Goal: Task Accomplishment & Management: Use online tool/utility

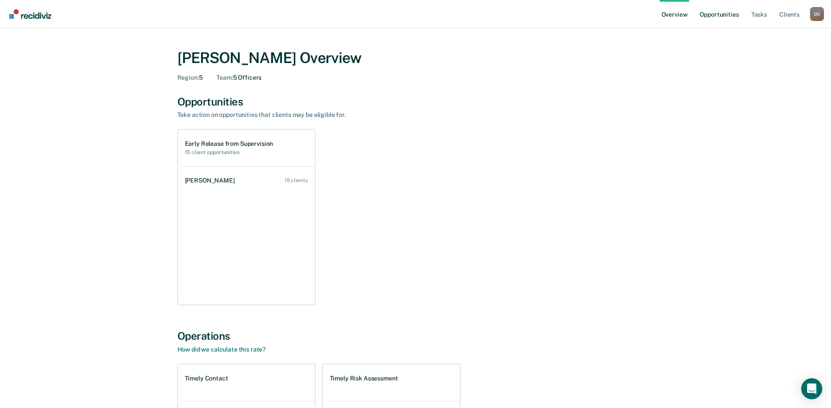
click at [716, 18] on link "Opportunities" at bounding box center [719, 14] width 42 height 28
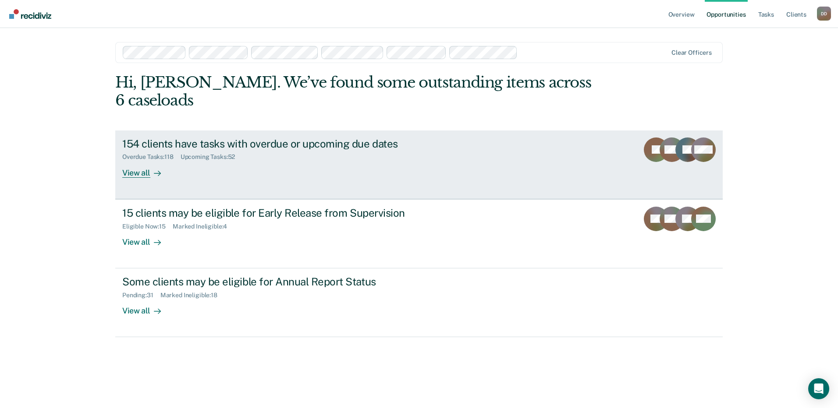
click at [127, 161] on div "View all" at bounding box center [146, 169] width 49 height 17
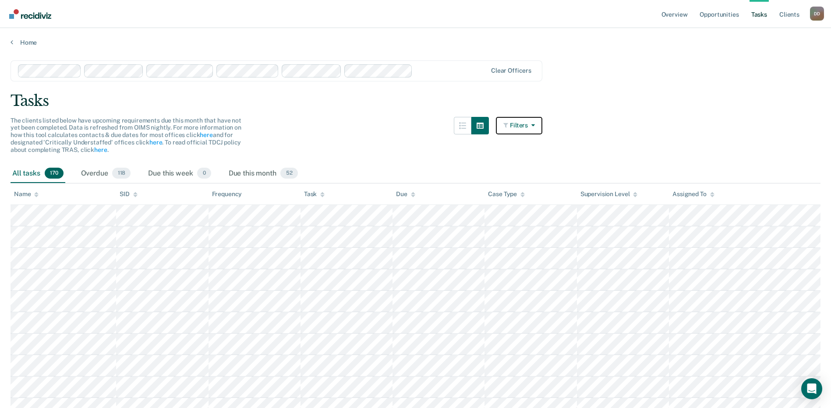
click at [531, 127] on button "Filters" at bounding box center [519, 126] width 46 height 18
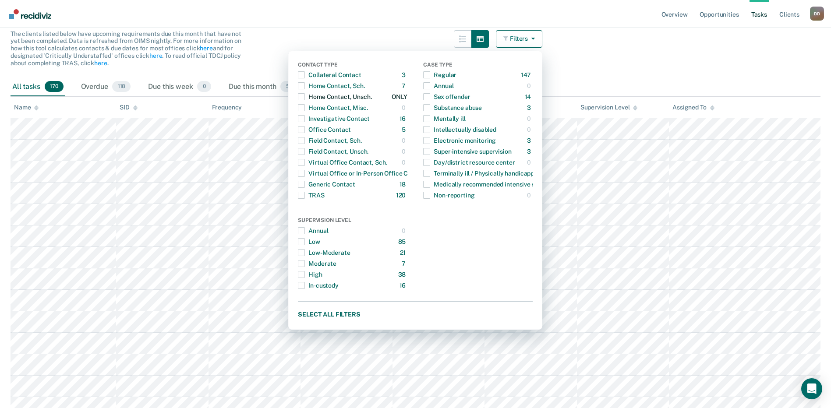
scroll to position [88, 0]
click at [309, 23] on nav "Overview Opportunities Tasks Client s [PERSON_NAME] D D Profile How it works Lo…" at bounding box center [415, 14] width 817 height 28
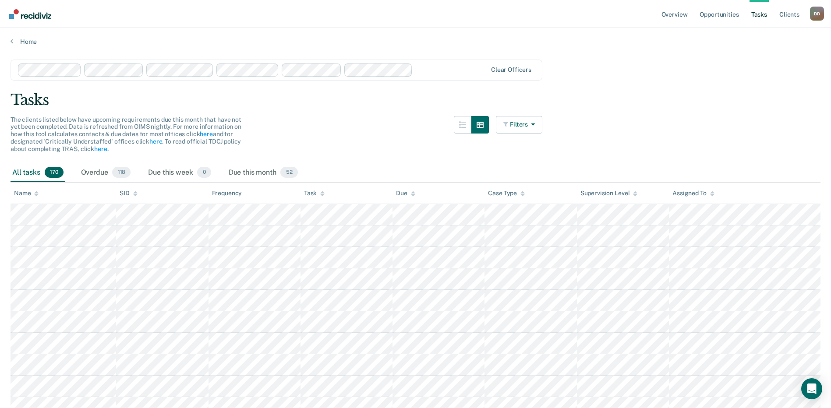
scroll to position [0, 0]
click at [11, 42] on icon at bounding box center [12, 42] width 3 height 7
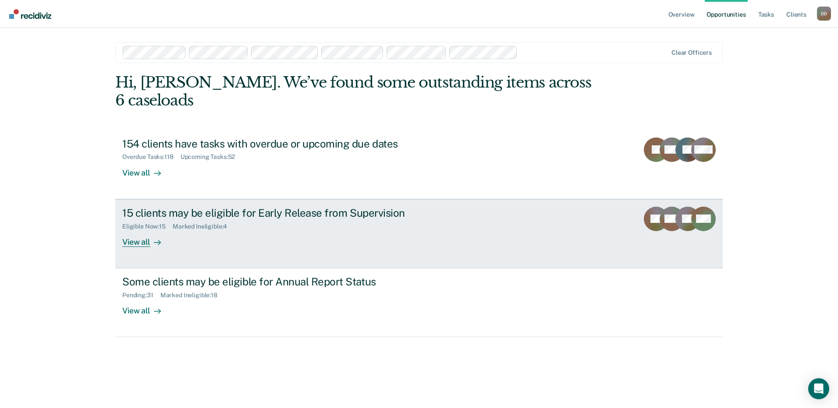
click at [137, 230] on div "View all" at bounding box center [146, 238] width 49 height 17
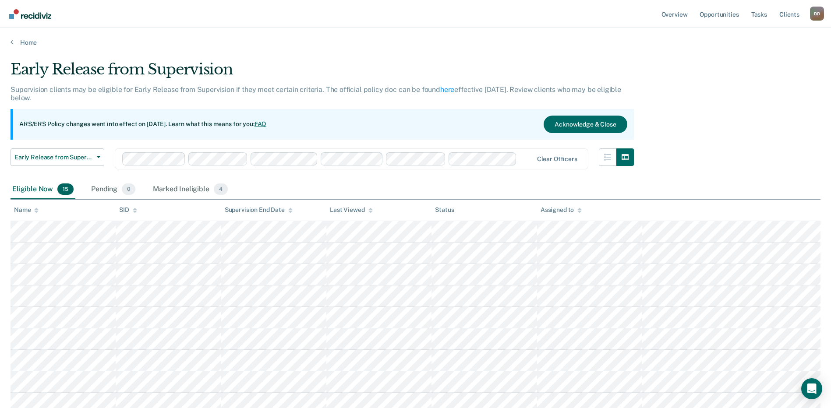
click at [35, 209] on icon at bounding box center [36, 211] width 4 height 6
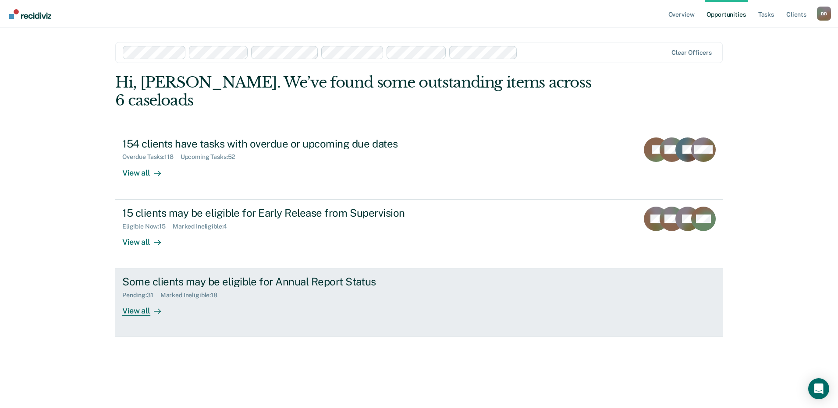
click at [135, 299] on div "View all" at bounding box center [146, 307] width 49 height 17
click at [136, 299] on div "View all" at bounding box center [146, 307] width 49 height 17
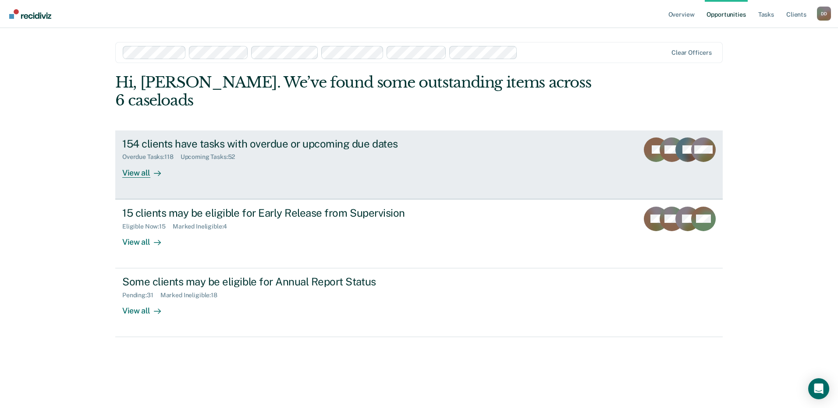
click at [135, 161] on div "View all" at bounding box center [146, 169] width 49 height 17
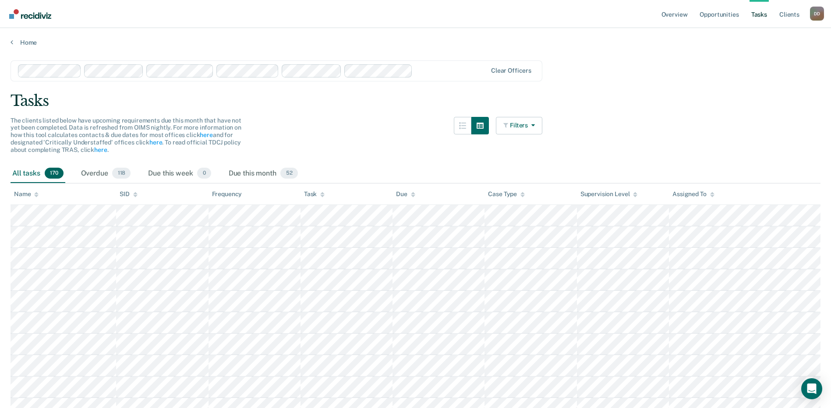
click at [38, 194] on icon at bounding box center [36, 193] width 4 height 2
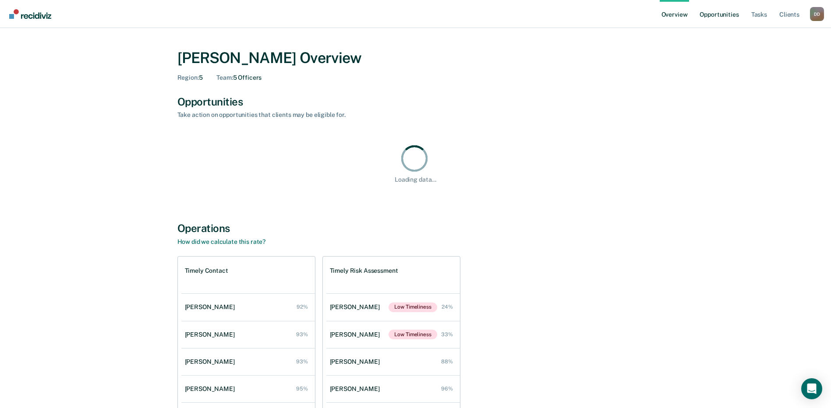
click at [720, 15] on link "Opportunities" at bounding box center [719, 14] width 42 height 28
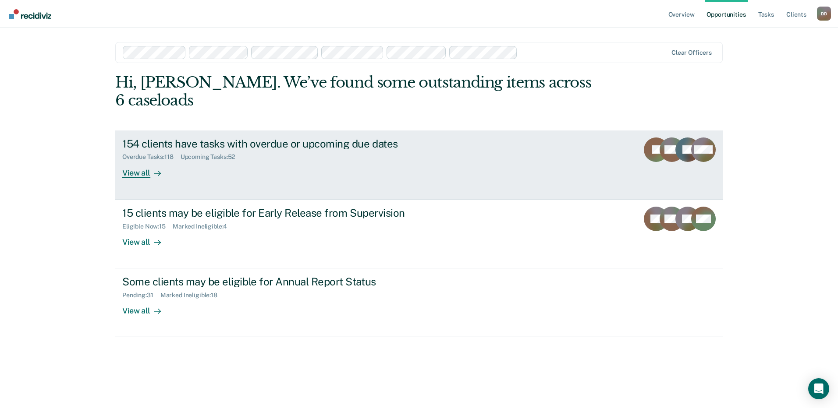
click at [131, 161] on div "View all" at bounding box center [146, 169] width 49 height 17
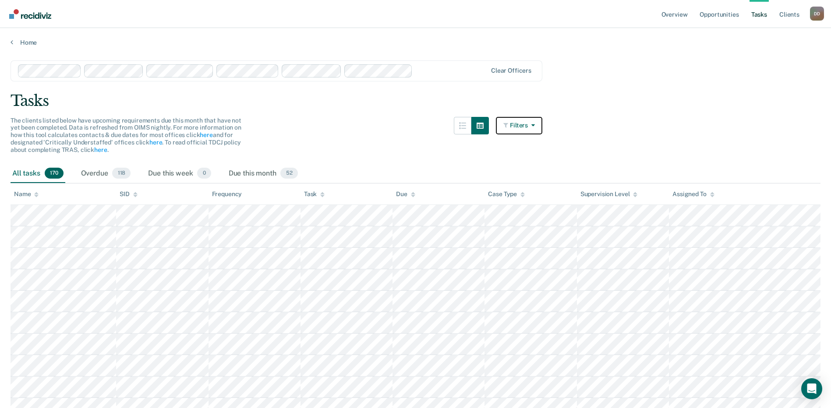
click at [528, 126] on button "Filters" at bounding box center [519, 126] width 46 height 18
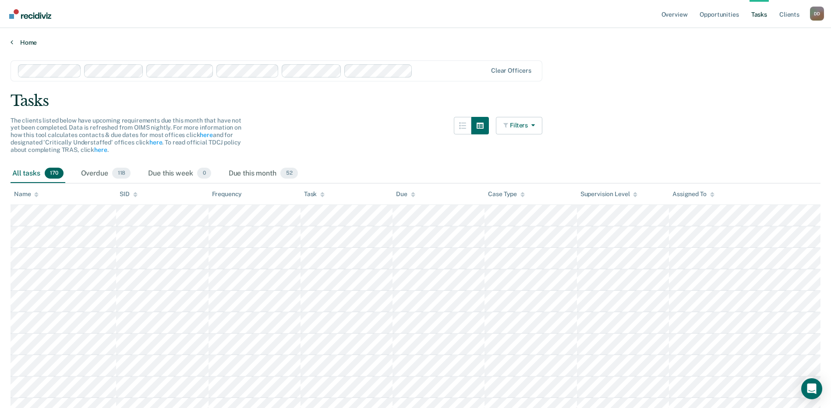
click at [11, 42] on icon at bounding box center [12, 42] width 3 height 7
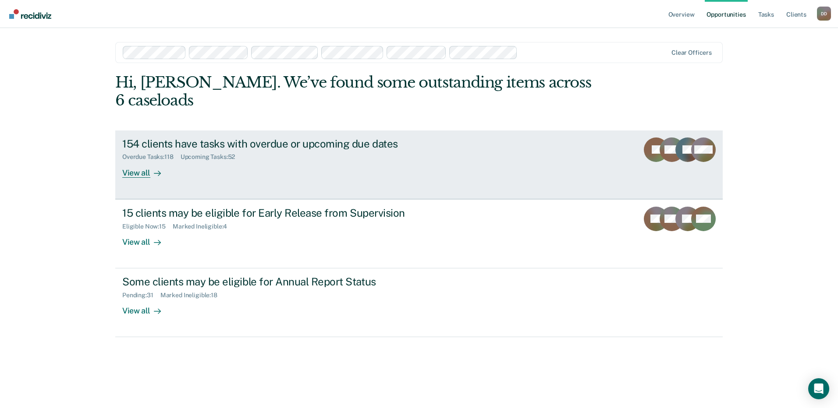
click at [142, 161] on div "View all" at bounding box center [146, 169] width 49 height 17
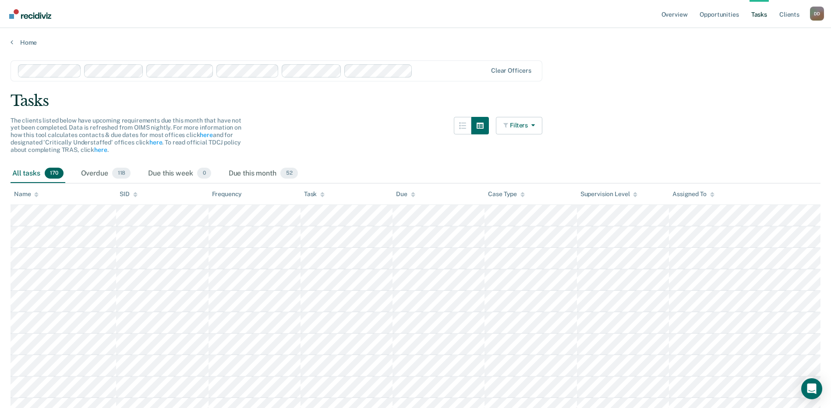
click at [38, 192] on icon at bounding box center [36, 195] width 4 height 6
click at [35, 197] on icon at bounding box center [36, 195] width 4 height 6
click at [37, 193] on icon at bounding box center [36, 193] width 4 height 2
